Goal: Book appointment/travel/reservation

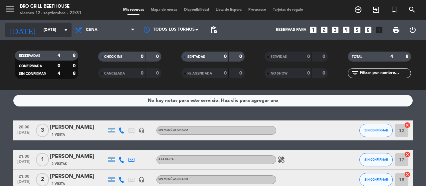
click at [42, 25] on input "[DATE]" at bounding box center [66, 29] width 53 height 11
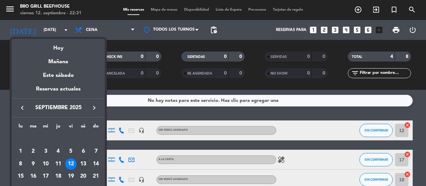
click at [85, 163] on div "13" at bounding box center [82, 163] width 11 height 11
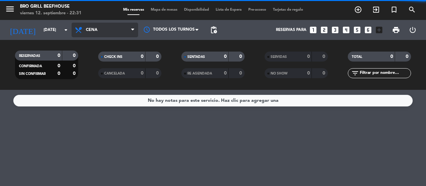
click at [110, 32] on span "Cena" at bounding box center [104, 30] width 67 height 15
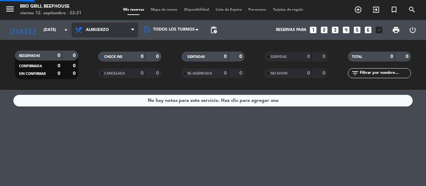
click at [98, 61] on div "menu Bro Grill Beefhouse [DATE] 12. septiembre - 22:31 Mis reservas Mapa de mes…" at bounding box center [213, 45] width 426 height 90
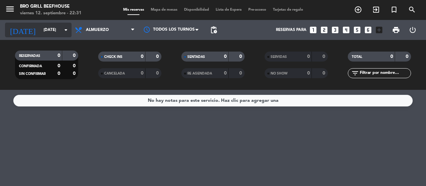
click at [40, 31] on input "[DATE]" at bounding box center [66, 29] width 53 height 11
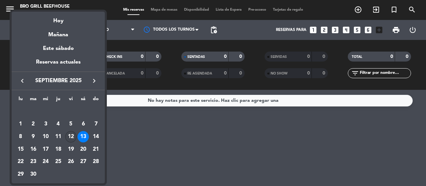
click at [68, 133] on div "12" at bounding box center [70, 136] width 11 height 11
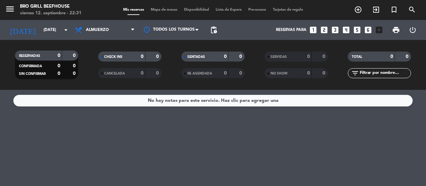
type input "[DATE]"
click at [57, 29] on input "[DATE]" at bounding box center [66, 29] width 53 height 11
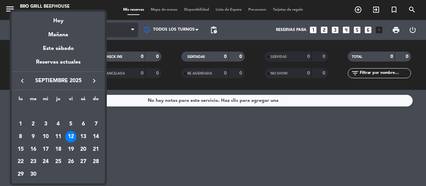
drag, startPoint x: 72, startPoint y: 136, endPoint x: 77, endPoint y: 34, distance: 102.9
click at [71, 136] on div "12" at bounding box center [70, 136] width 11 height 11
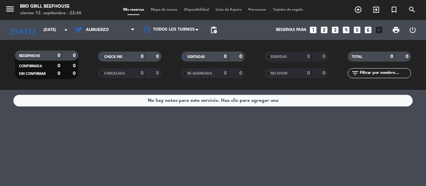
click at [118, 40] on div "RESERVADAS 0 0 CONFIRMADA 0 0 SIN CONFIRMAR 0 0 CHECK INS 0 0 CANCELADA 0 0 SEN…" at bounding box center [213, 65] width 426 height 50
click at [112, 29] on span "Almuerzo" at bounding box center [104, 30] width 67 height 15
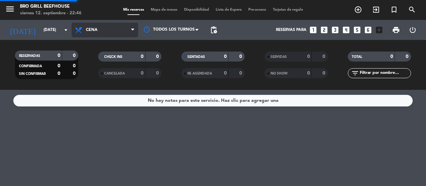
click at [99, 77] on div "menu Bro Grill Beefhouse [DATE] 12. septiembre - 22:46 Mis reservas Mapa de mes…" at bounding box center [213, 45] width 426 height 90
